Goal: Answer question/provide support

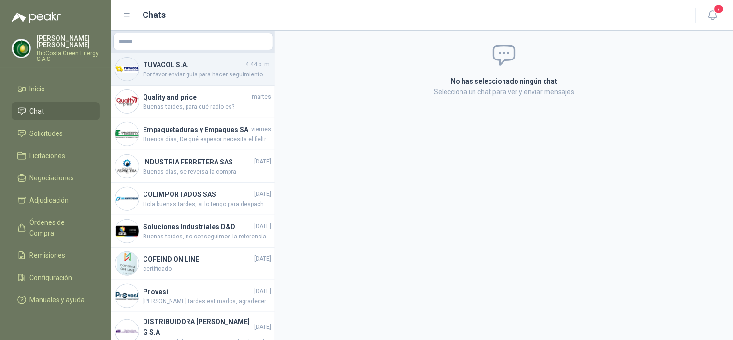
click at [207, 77] on span "Por favor enviar guia para hacer seguimiento" at bounding box center [207, 74] width 128 height 9
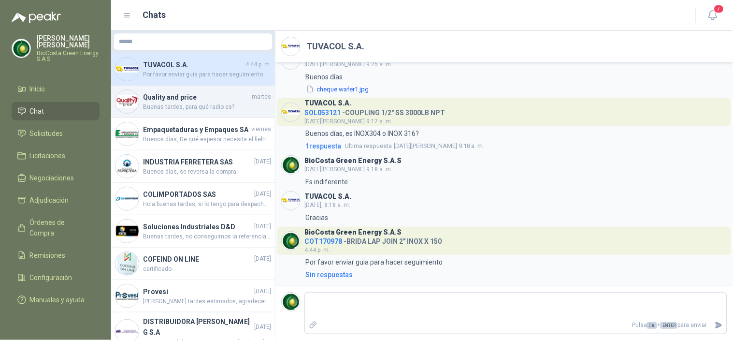
click at [184, 107] on span "Buenas tardes, para qué radio es?" at bounding box center [207, 106] width 128 height 9
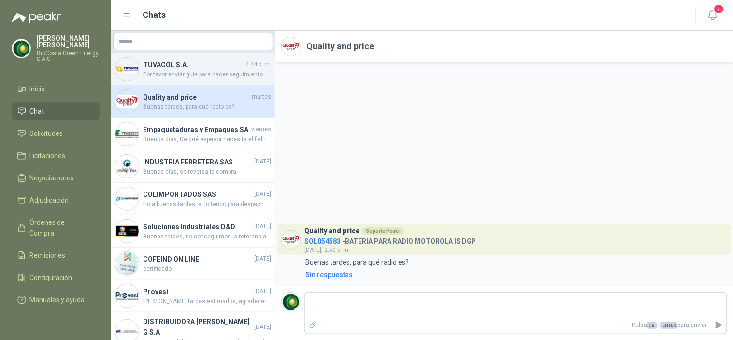
click at [158, 72] on span "Por favor enviar guia para hacer seguimiento" at bounding box center [207, 74] width 128 height 9
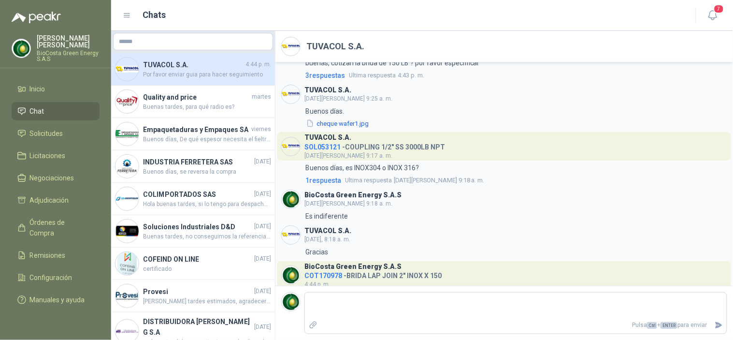
scroll to position [132, 0]
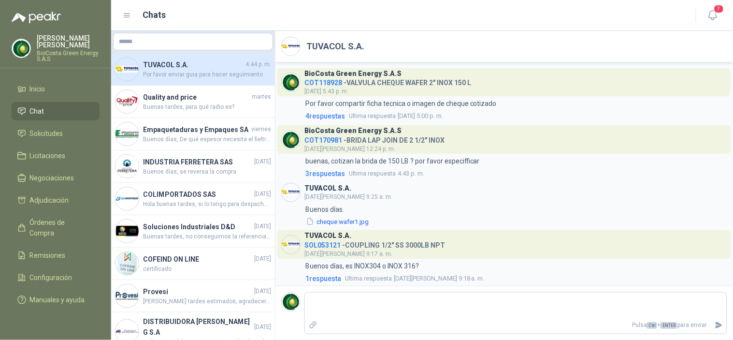
scroll to position [132, 0]
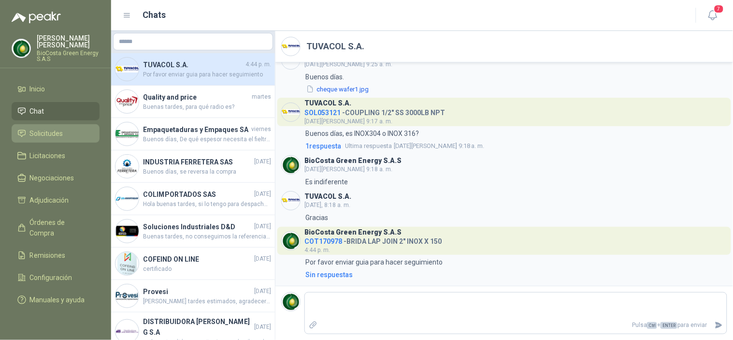
click at [58, 132] on span "Solicitudes" at bounding box center [46, 133] width 33 height 11
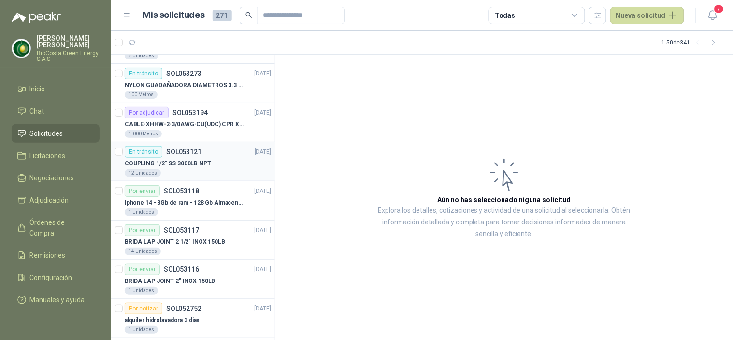
scroll to position [268, 0]
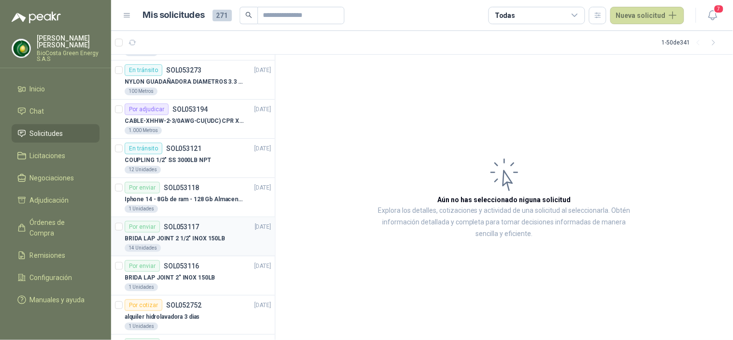
click at [158, 244] on div "14 Unidades" at bounding box center [198, 248] width 146 height 8
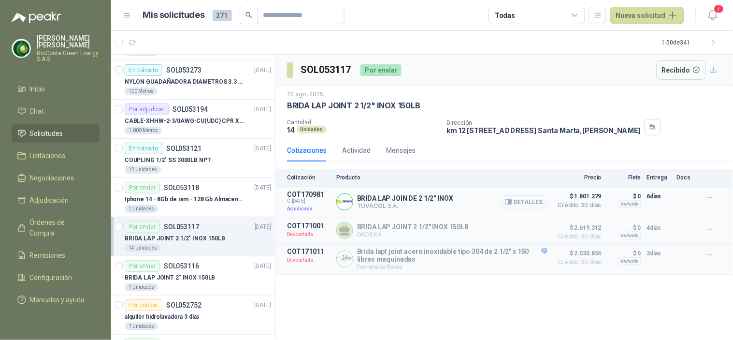
click at [527, 199] on button "Detalles" at bounding box center [524, 201] width 45 height 13
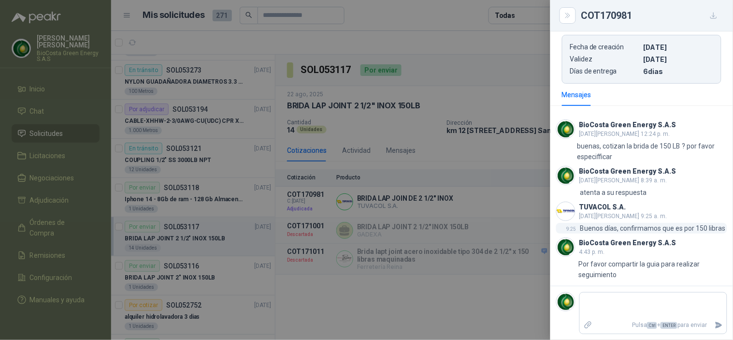
scroll to position [241, 0]
click at [448, 300] on div at bounding box center [366, 170] width 733 height 340
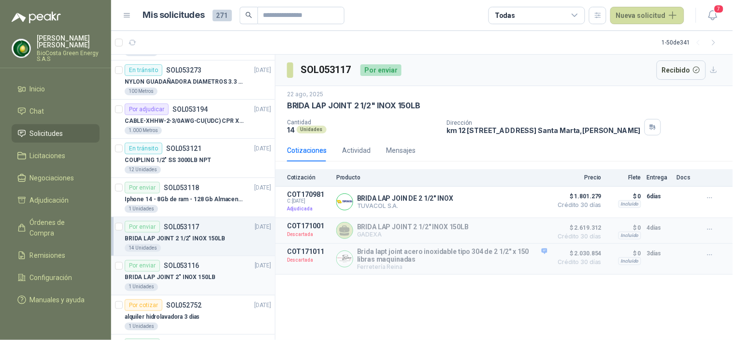
click at [175, 277] on p "BRIDA LAP JOINT 2" INOX 150LB" at bounding box center [170, 277] width 91 height 9
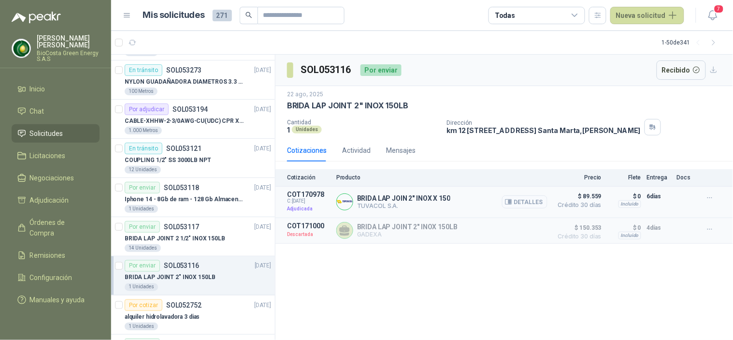
click at [533, 204] on button "Detalles" at bounding box center [524, 201] width 45 height 13
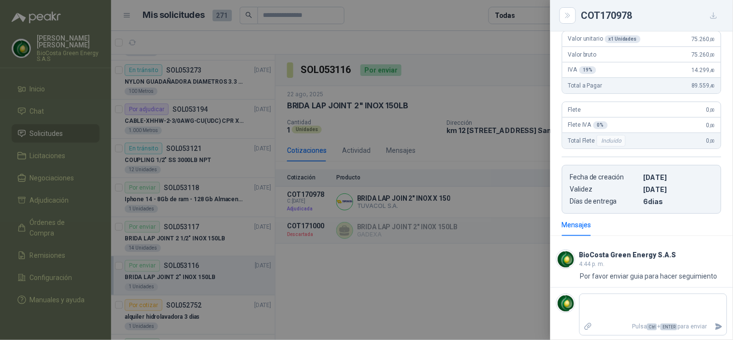
scroll to position [102, 0]
click at [351, 297] on div at bounding box center [366, 170] width 733 height 340
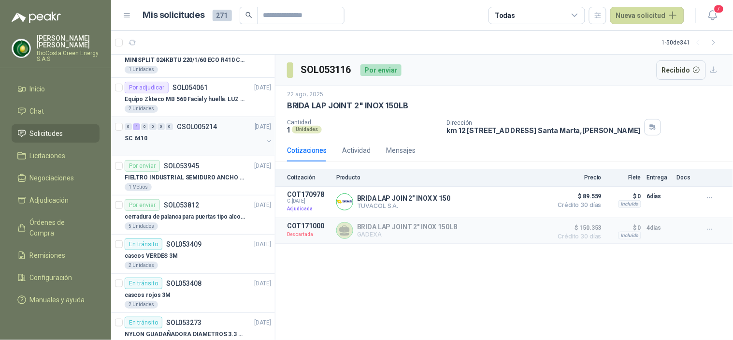
scroll to position [0, 0]
